Goal: Information Seeking & Learning: Learn about a topic

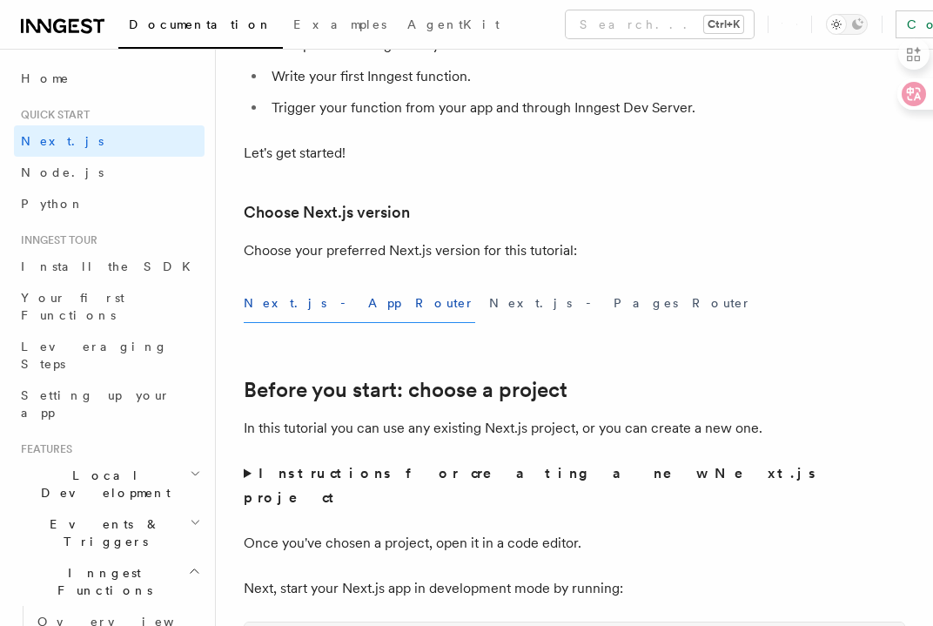
scroll to position [435, 0]
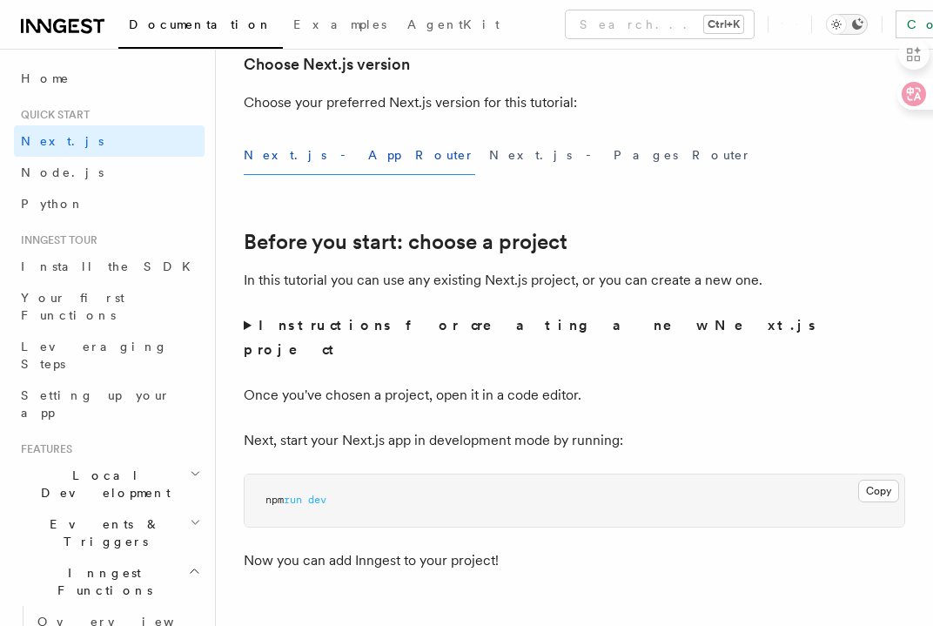
drag, startPoint x: 711, startPoint y: 24, endPoint x: 702, endPoint y: 24, distance: 9.6
click at [826, 24] on button "Toggle dark mode" at bounding box center [847, 24] width 42 height 21
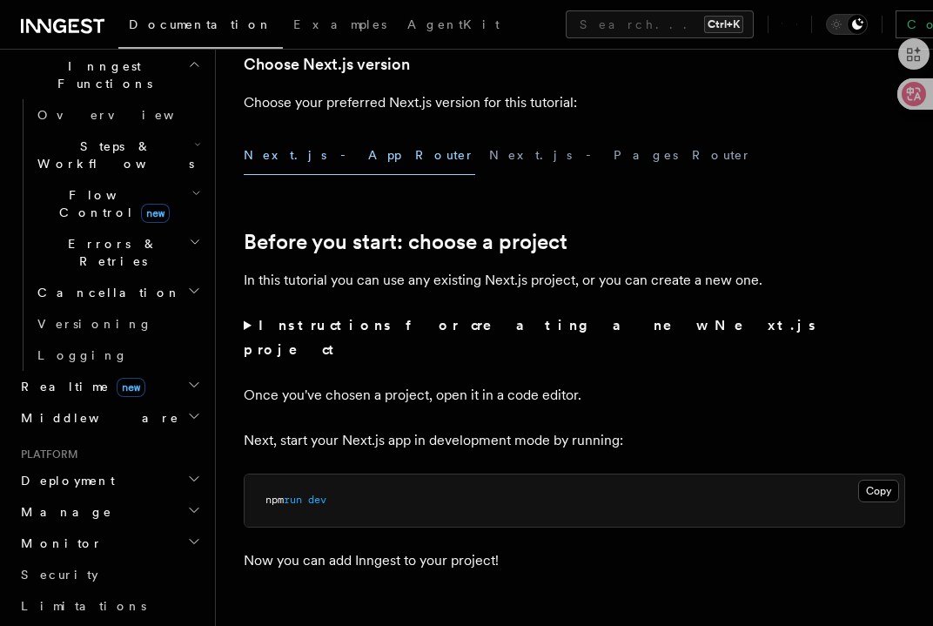
scroll to position [766, 0]
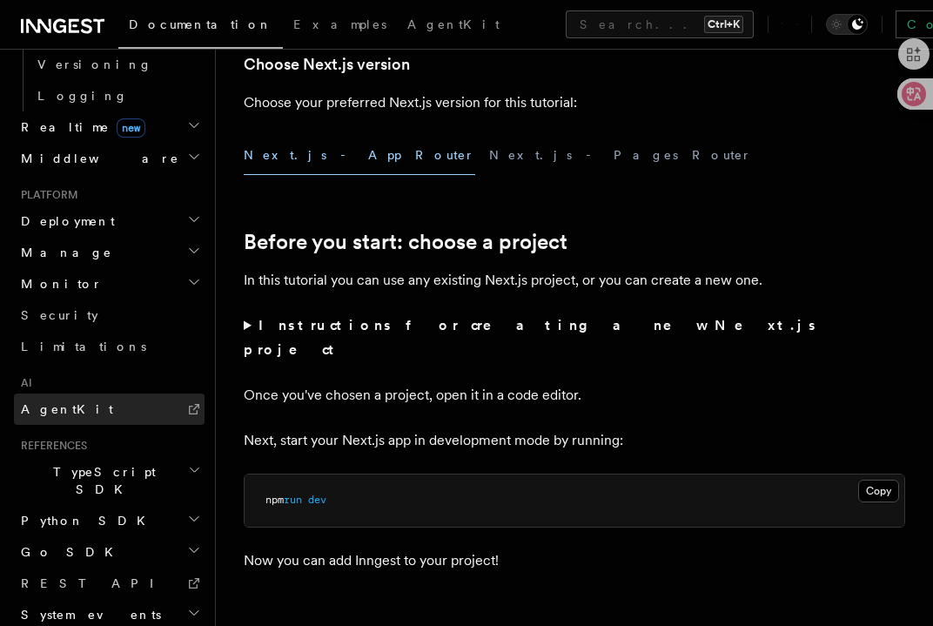
click at [72, 394] on link "AgentKit" at bounding box center [109, 409] width 191 height 31
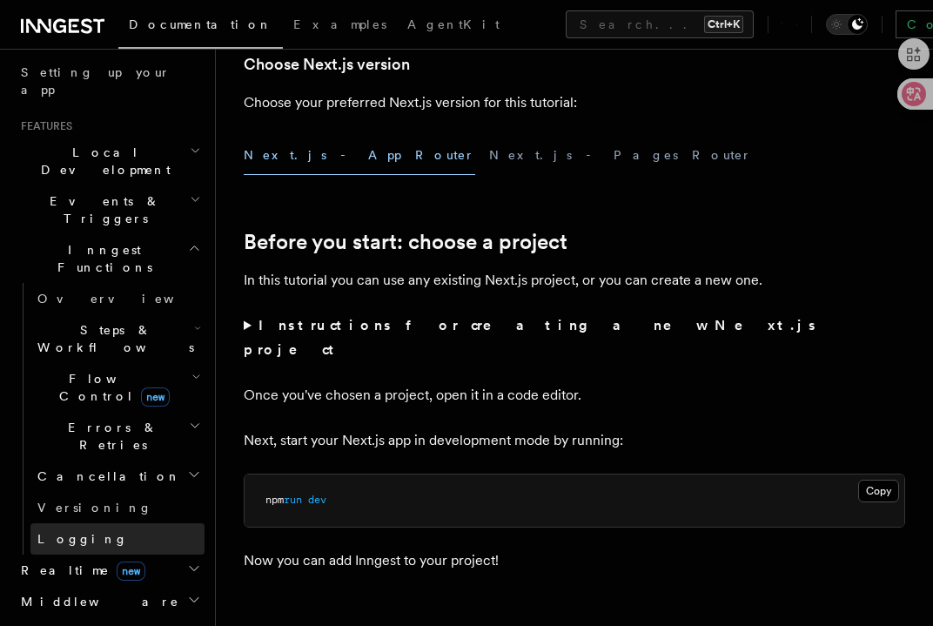
scroll to position [244, 0]
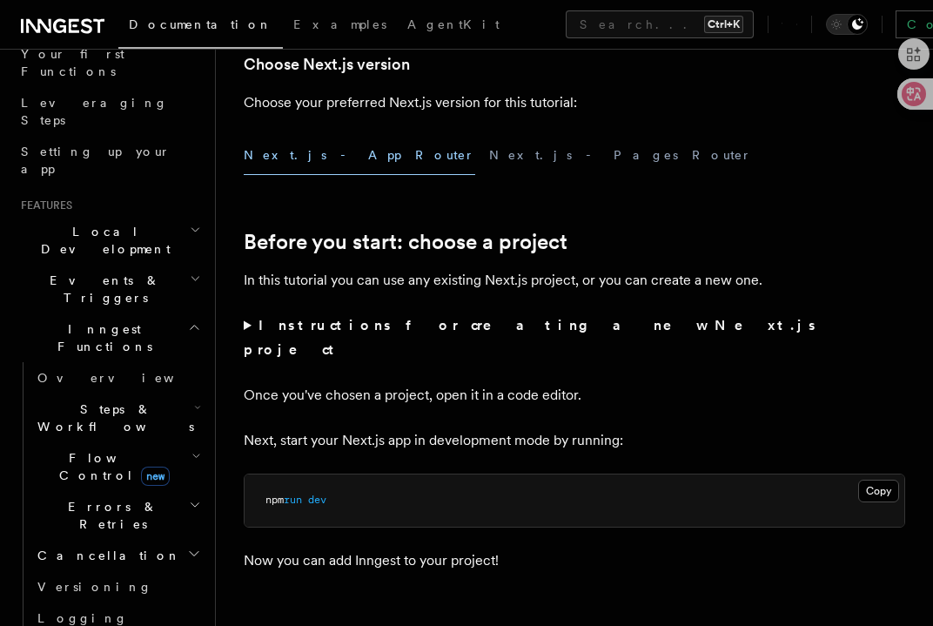
click at [96, 320] on span "Inngest Functions" at bounding box center [101, 337] width 174 height 35
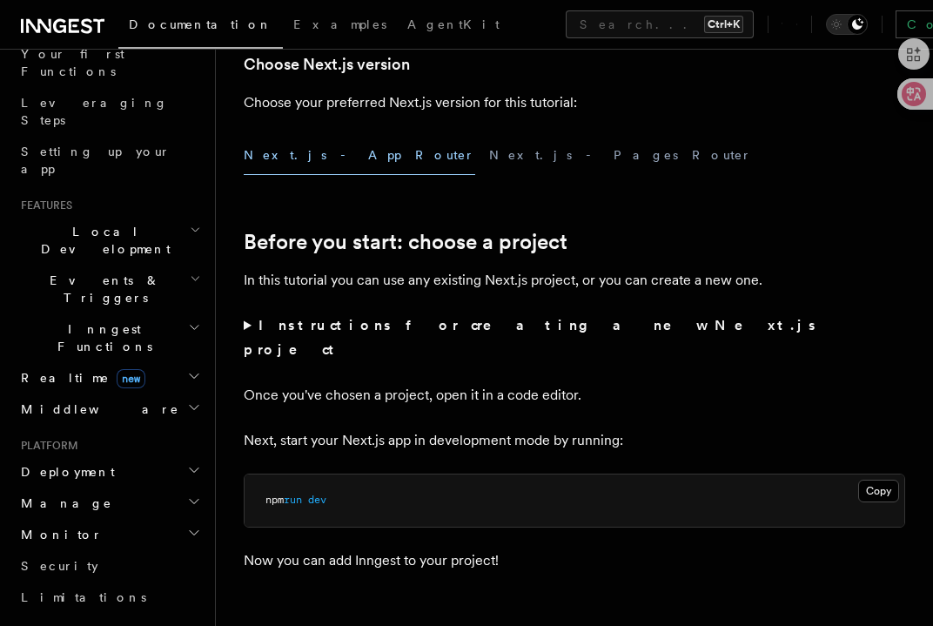
click at [96, 320] on span "Inngest Functions" at bounding box center [101, 337] width 174 height 35
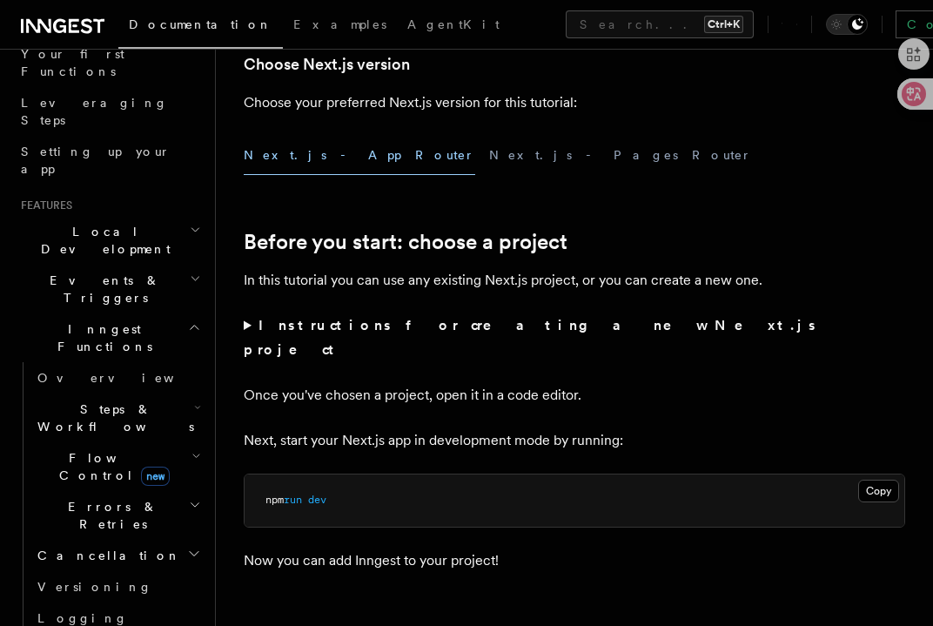
click at [96, 394] on h2 "Steps & Workflows" at bounding box center [117, 418] width 174 height 49
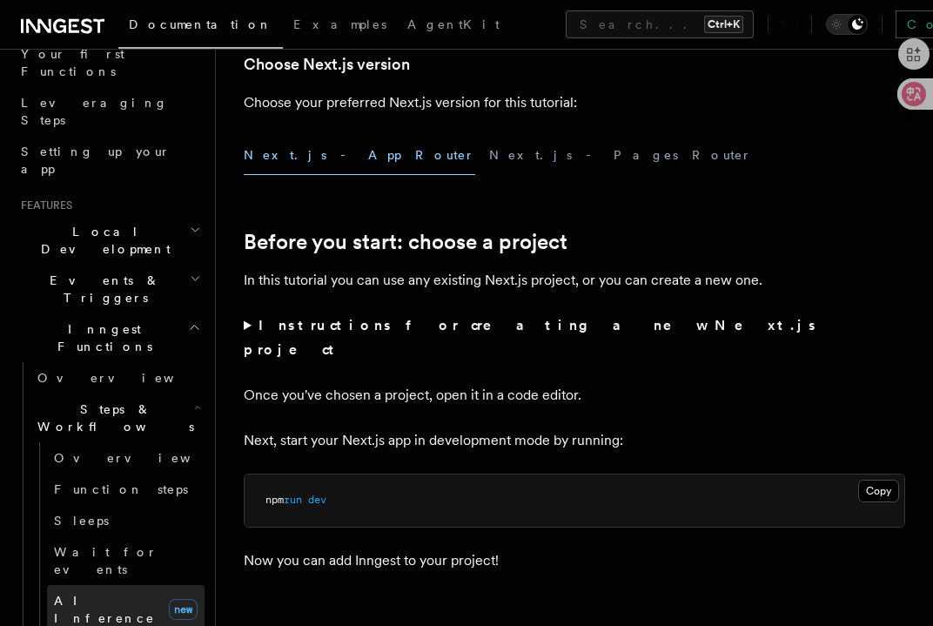
click at [122, 585] on link "AI Inference new" at bounding box center [126, 609] width 158 height 49
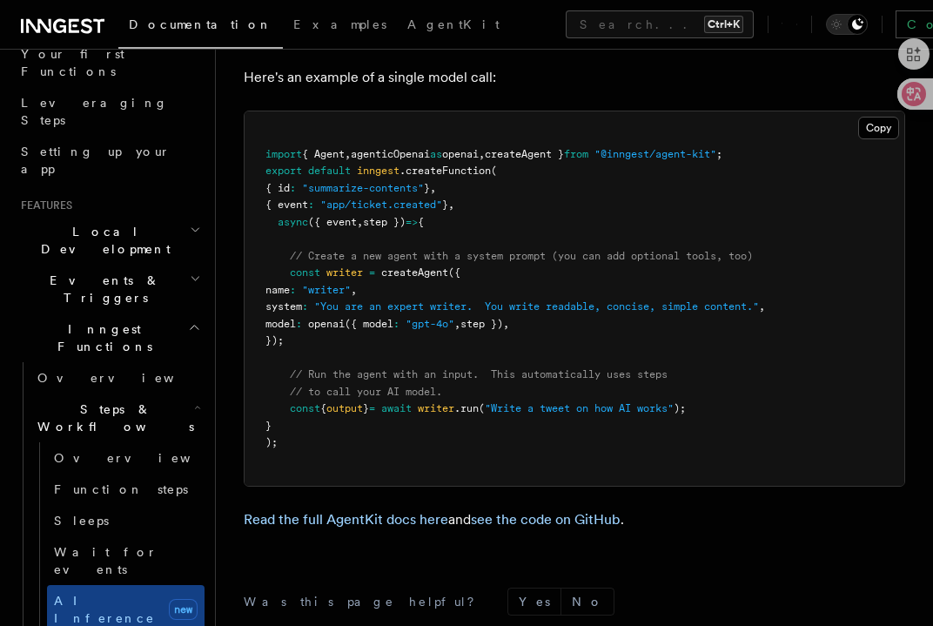
scroll to position [5262, 0]
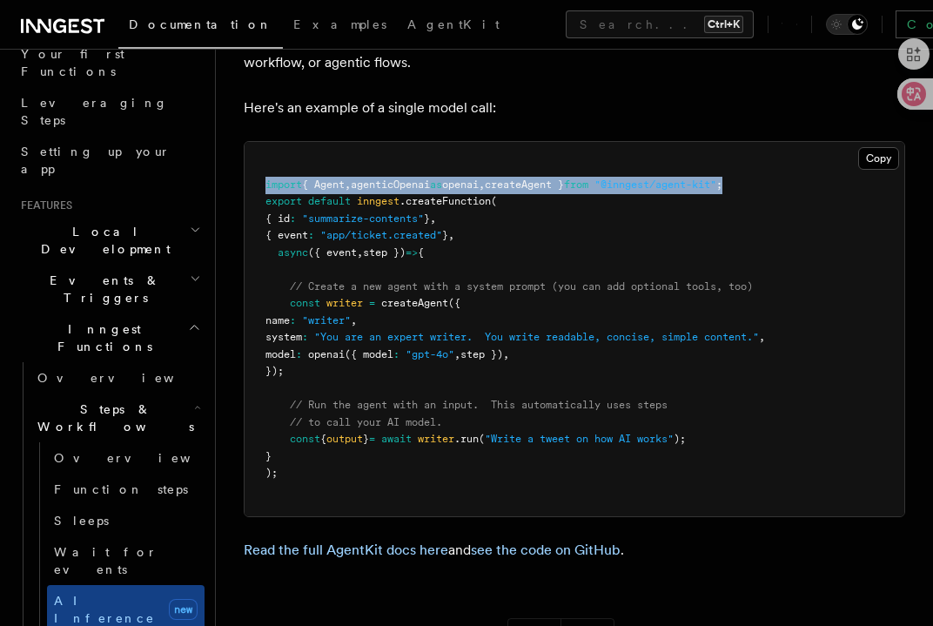
drag, startPoint x: 787, startPoint y: 158, endPoint x: 259, endPoint y: 158, distance: 527.6
click at [259, 158] on pre "import { Agent , agenticOpenai as openai , createAgent } from "@inngest/agent-k…" at bounding box center [575, 329] width 660 height 374
copy span "import { Agent , agenticOpenai as openai , createAgent } from "@inngest/agent-k…"
